Goal: Task Accomplishment & Management: Complete application form

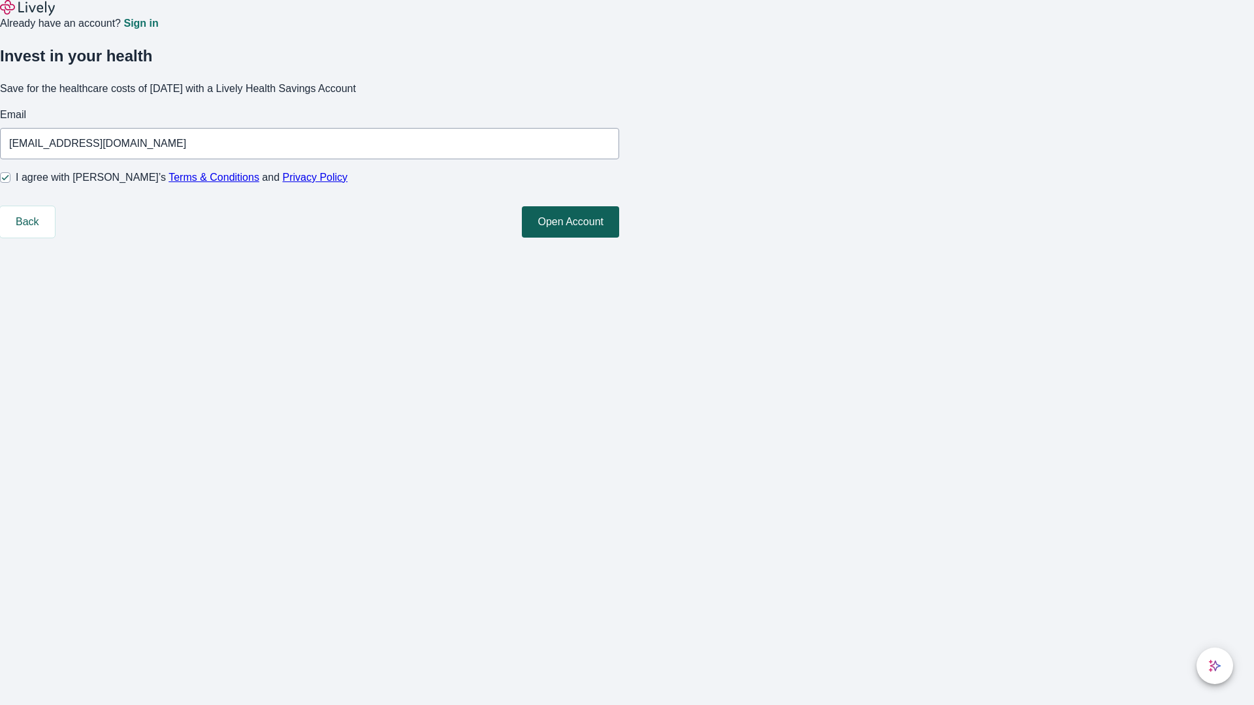
click at [619, 238] on button "Open Account" at bounding box center [570, 221] width 97 height 31
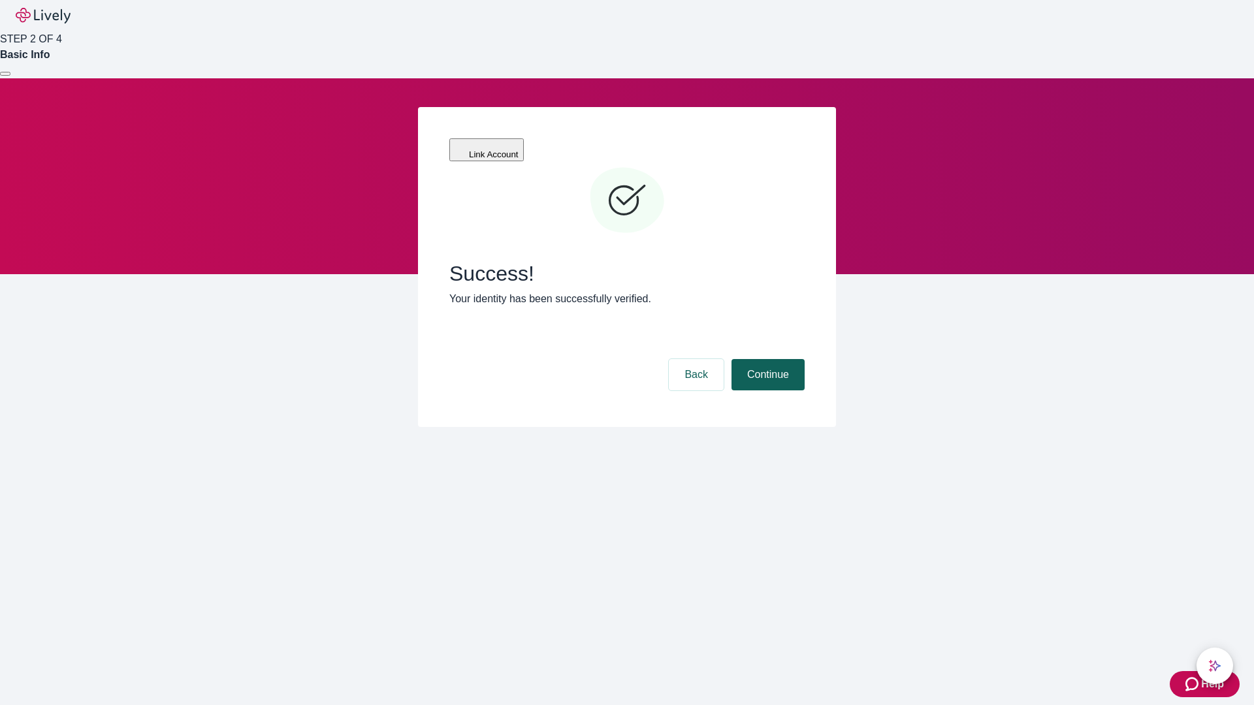
click at [766, 359] on button "Continue" at bounding box center [767, 374] width 73 height 31
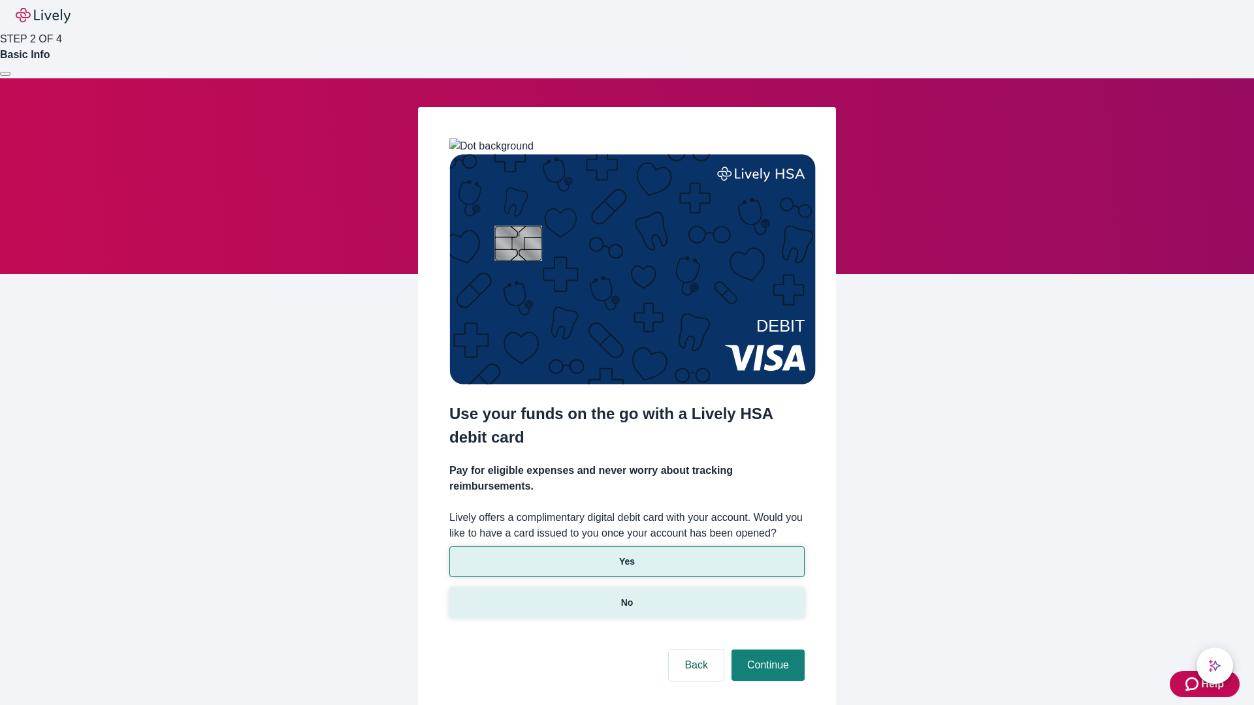
click at [626, 596] on p "No" at bounding box center [627, 603] width 12 height 14
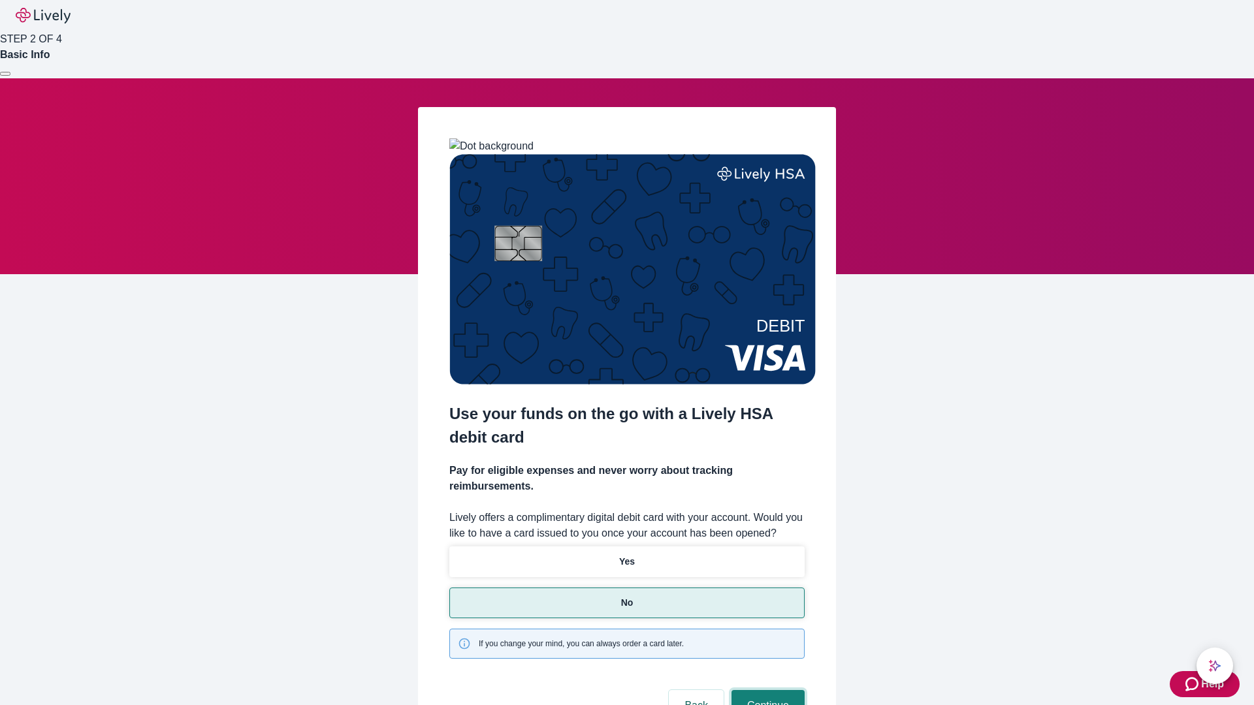
click at [766, 690] on button "Continue" at bounding box center [767, 705] width 73 height 31
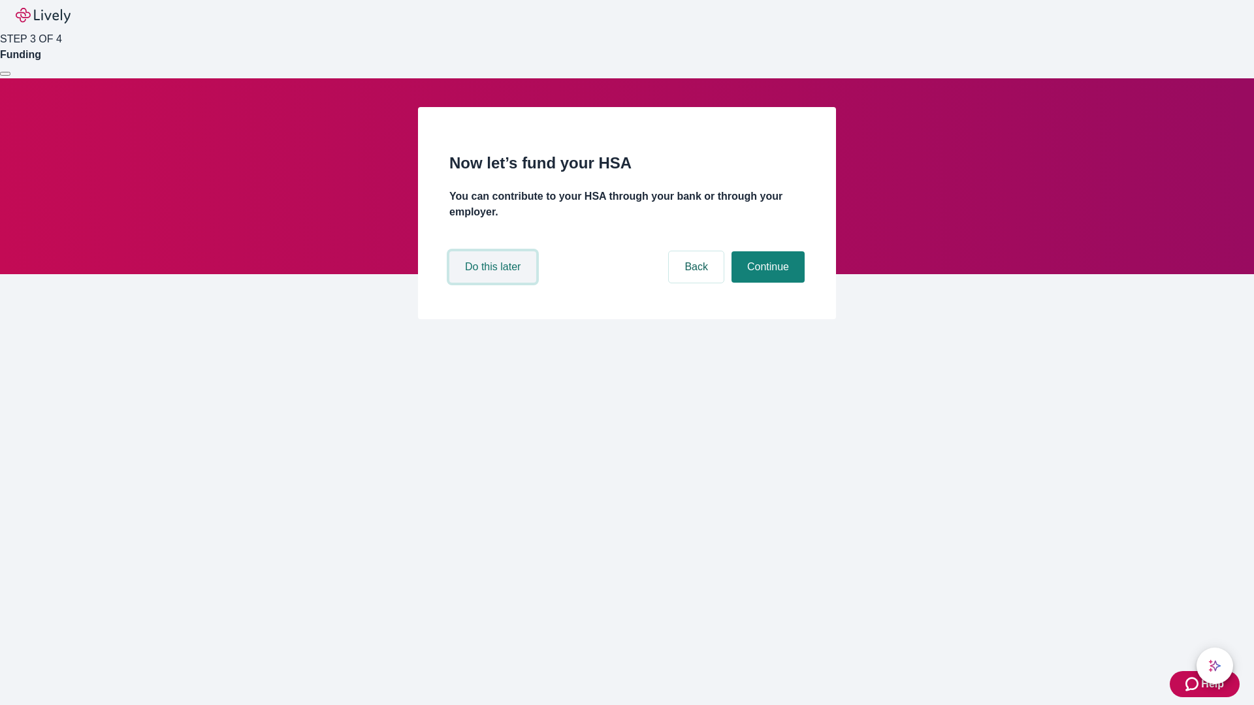
click at [494, 283] on button "Do this later" at bounding box center [492, 266] width 87 height 31
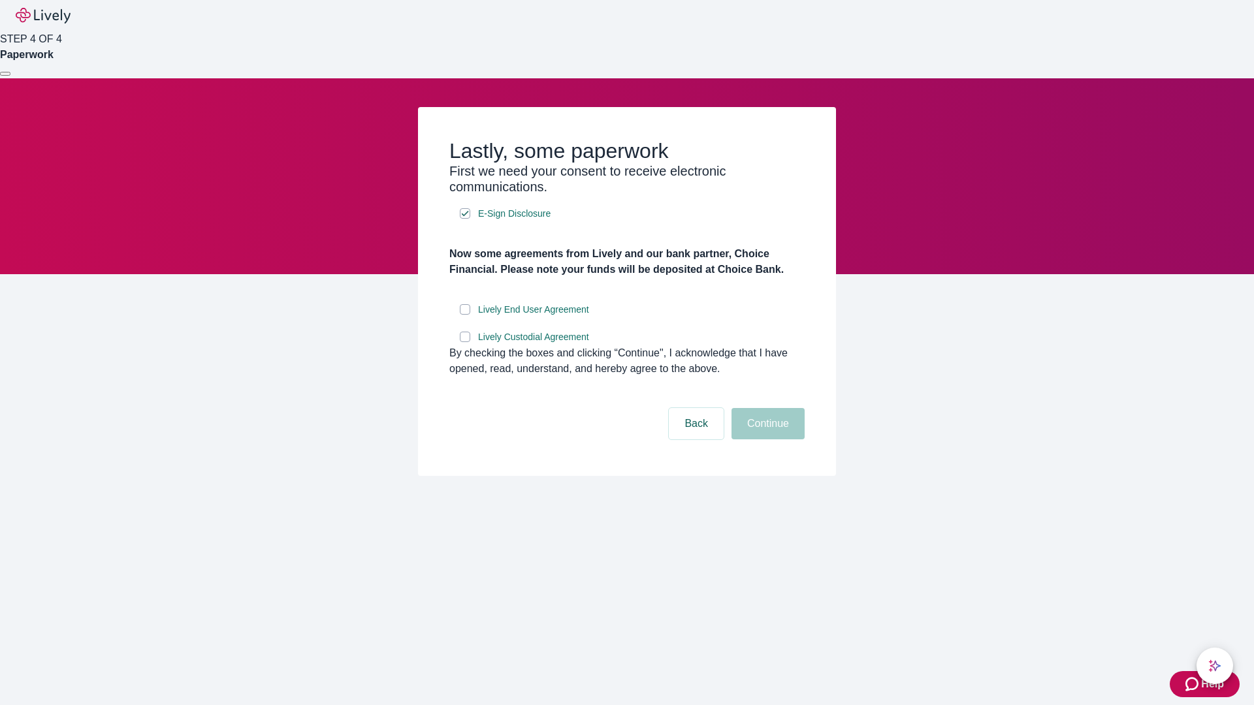
click at [465, 315] on input "Lively End User Agreement" at bounding box center [465, 309] width 10 height 10
checkbox input "true"
click at [465, 342] on input "Lively Custodial Agreement" at bounding box center [465, 337] width 10 height 10
checkbox input "true"
click at [766, 439] on button "Continue" at bounding box center [767, 423] width 73 height 31
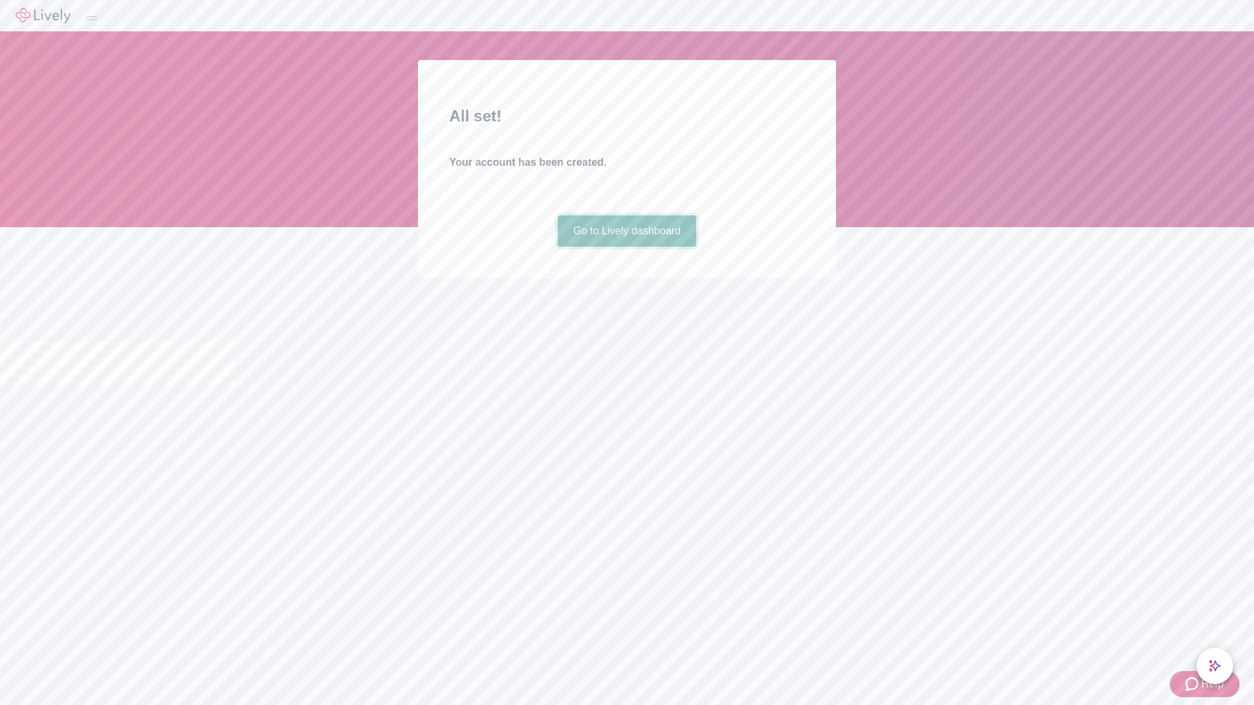
click at [626, 247] on link "Go to Lively dashboard" at bounding box center [627, 230] width 139 height 31
